Goal: Communication & Community: Answer question/provide support

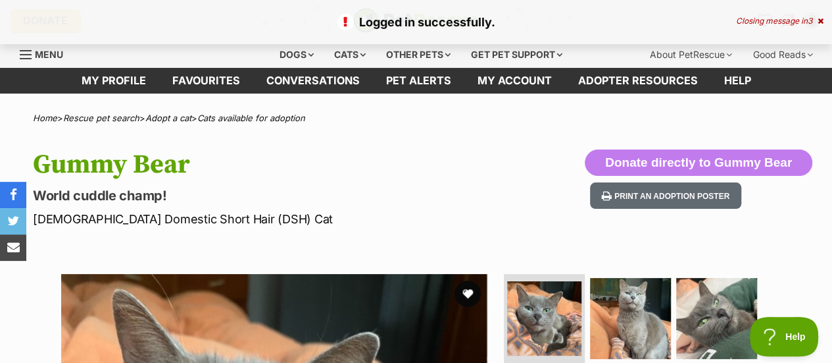
click at [820, 19] on icon at bounding box center [821, 21] width 6 height 8
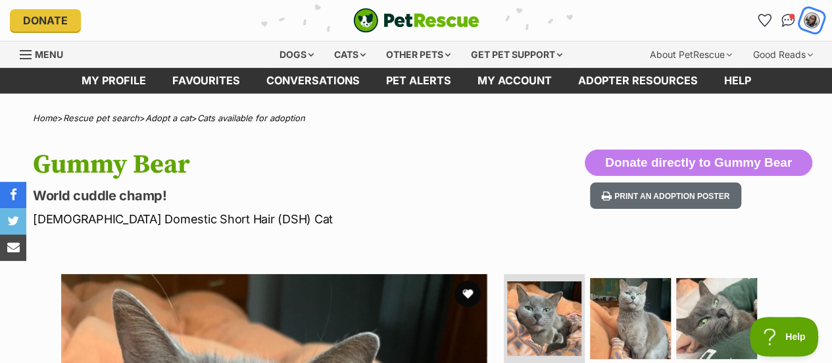
click at [807, 20] on img "My account" at bounding box center [811, 20] width 17 height 17
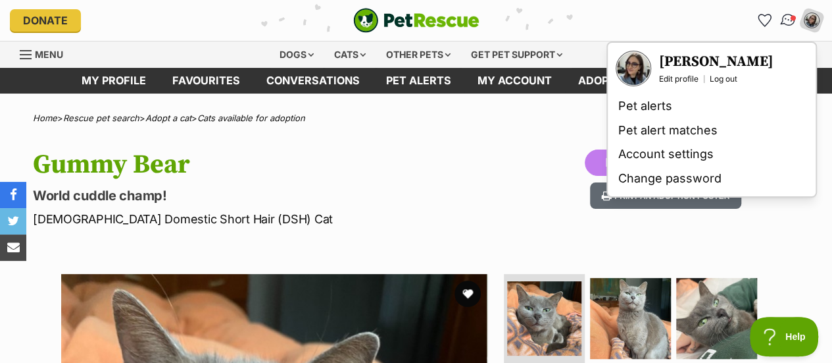
click at [791, 19] on span "Conversations" at bounding box center [793, 17] width 7 height 7
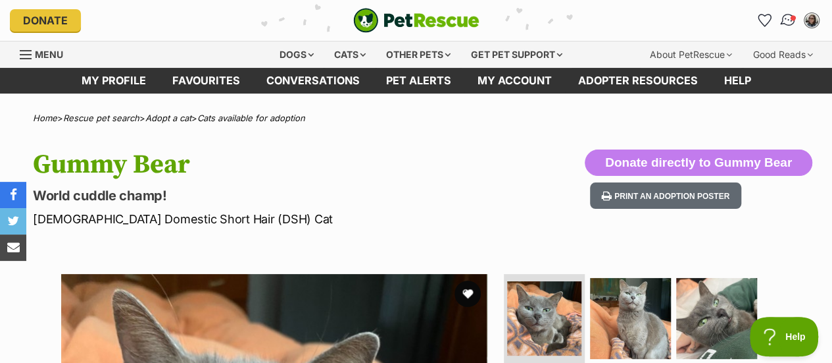
click at [791, 19] on span "Conversations" at bounding box center [793, 17] width 7 height 7
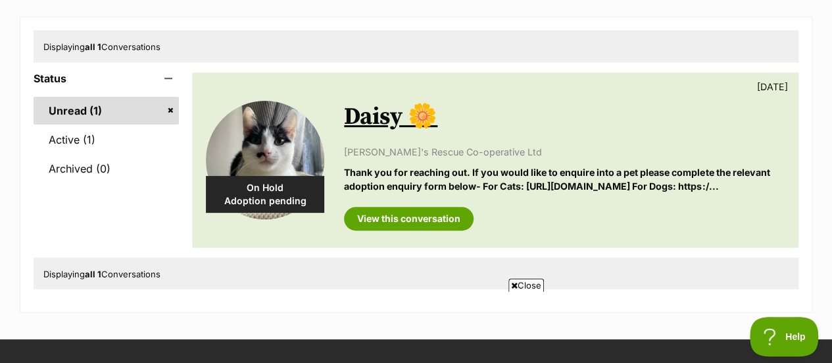
scroll to position [151, 0]
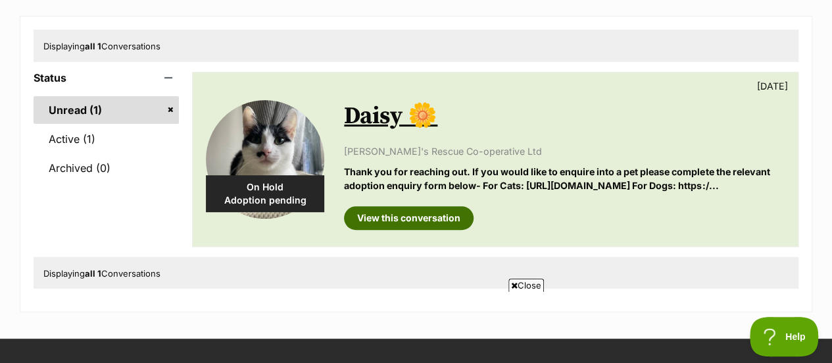
click at [365, 230] on link "View this conversation" at bounding box center [409, 218] width 130 height 24
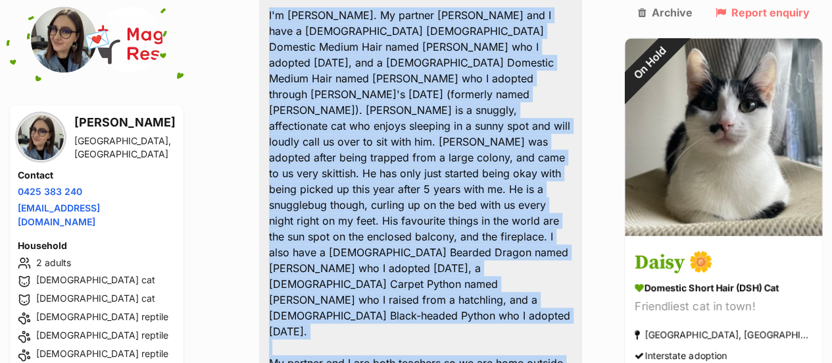
scroll to position [638, 0]
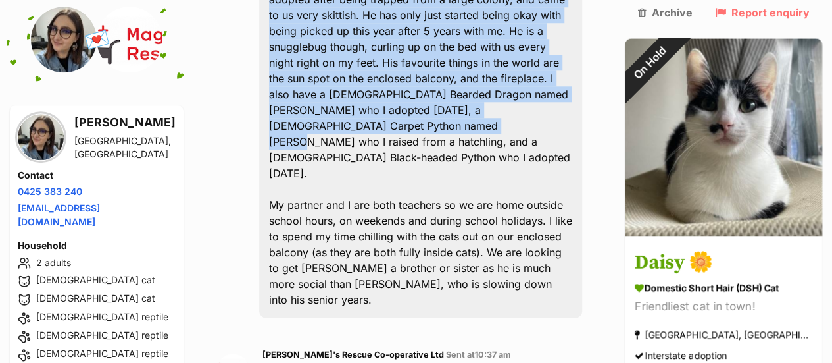
drag, startPoint x: 270, startPoint y: 114, endPoint x: 595, endPoint y: 13, distance: 340.9
click at [582, 13] on div "Hi! I'm Erica. My partner Michael and I have a 13-year-old male Domestic Medium…" at bounding box center [420, 62] width 323 height 509
copy div "I'm Erica. My partner Michael and I have a 13-year-old male Domestic Medium Hai…"
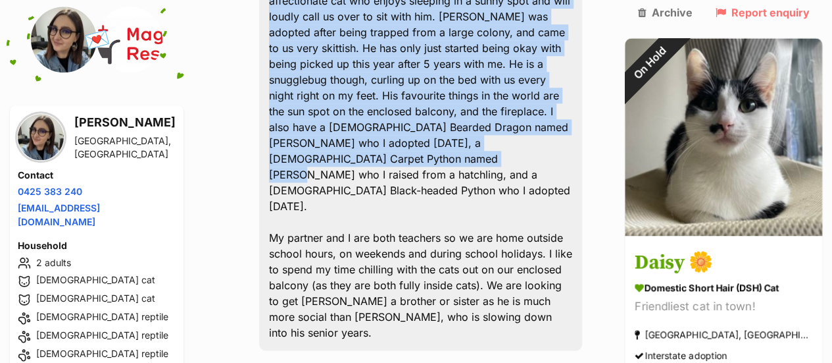
scroll to position [586, 0]
